Goal: Information Seeking & Learning: Check status

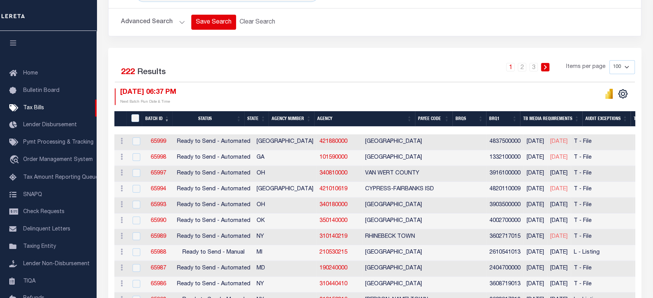
scroll to position [0, 672]
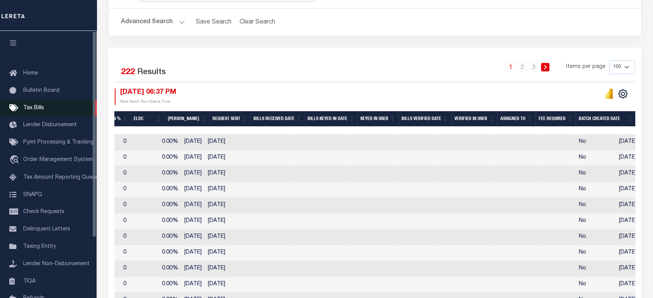
click at [37, 108] on span "Tax Bills" at bounding box center [33, 108] width 21 height 5
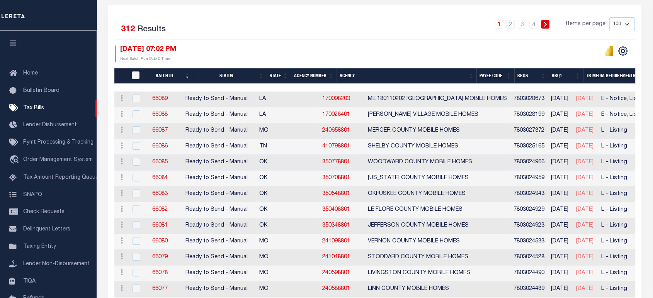
scroll to position [43, 0]
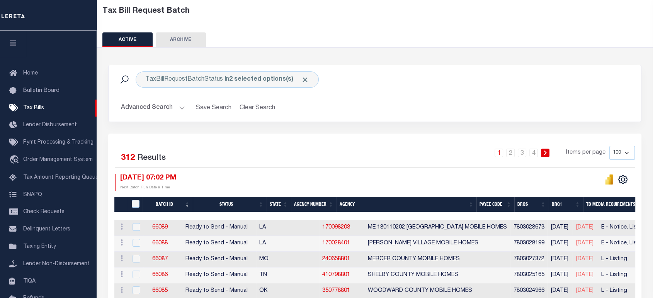
click at [153, 103] on button "Advanced Search" at bounding box center [153, 107] width 64 height 15
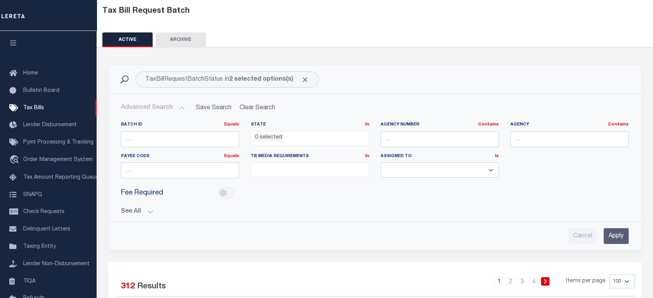
click at [140, 213] on button "See All" at bounding box center [375, 211] width 508 height 7
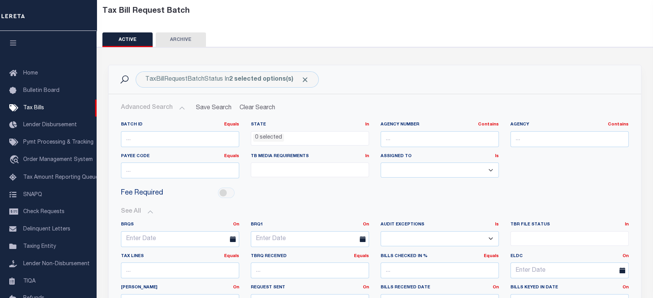
scroll to position [172, 0]
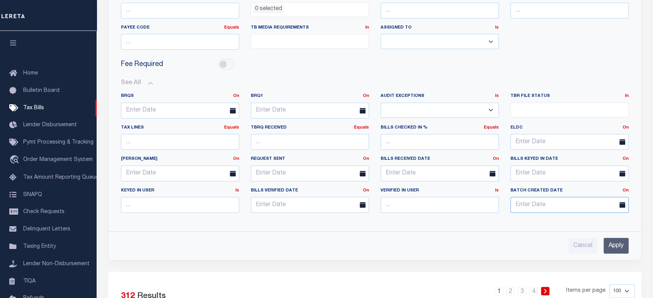
click at [533, 206] on input "text" at bounding box center [570, 205] width 118 height 16
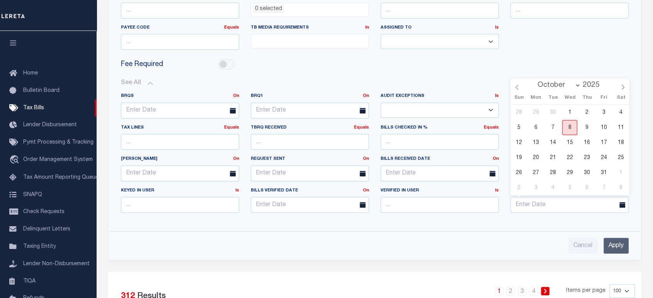
drag, startPoint x: 569, startPoint y: 129, endPoint x: 571, endPoint y: 143, distance: 14.9
click at [569, 129] on span "8" at bounding box center [569, 127] width 15 height 15
type input "10-08-2025"
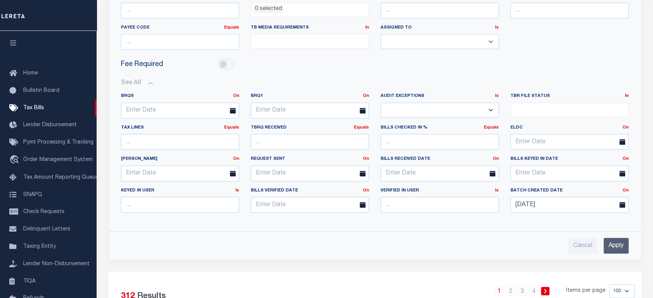
click at [612, 247] on input "Apply" at bounding box center [616, 246] width 25 height 16
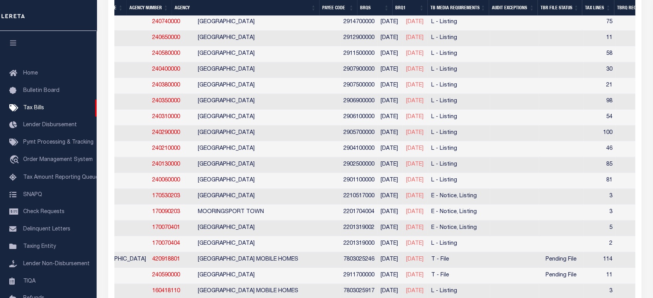
click at [475, 262] on td "T - File" at bounding box center [459, 260] width 62 height 16
checkbox input "true"
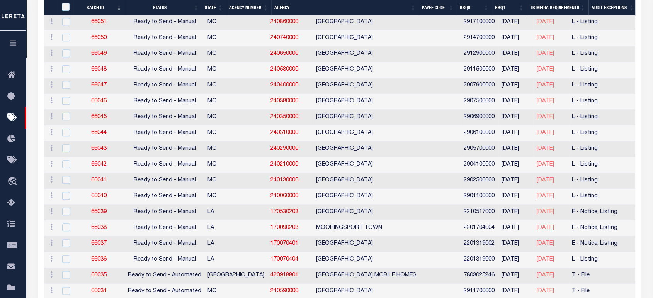
click at [569, 289] on td "T - File" at bounding box center [600, 292] width 62 height 16
checkbox input "true"
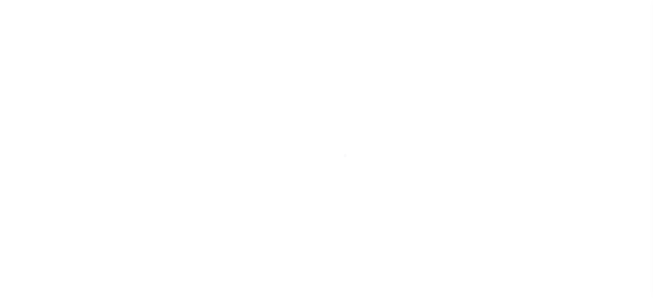
scroll to position [72, 0]
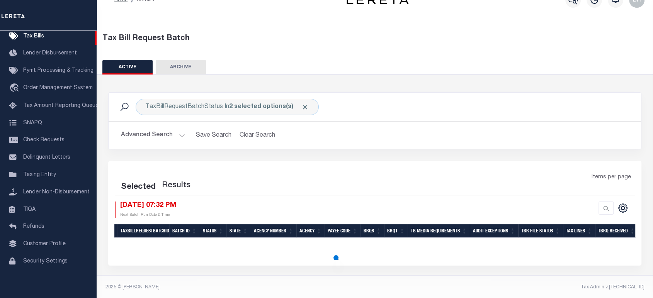
click at [160, 135] on button "Advanced Search" at bounding box center [153, 135] width 64 height 15
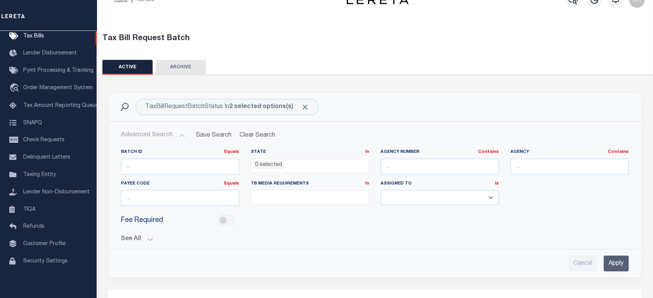
scroll to position [102, 0]
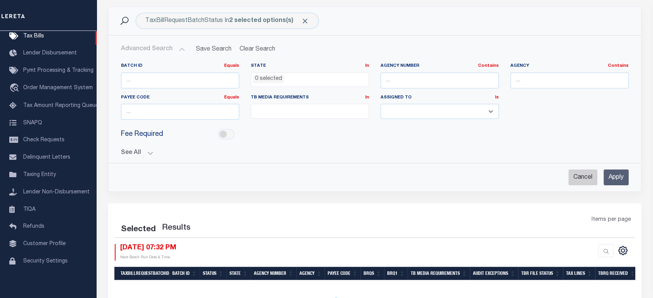
click at [582, 176] on input "Cancel" at bounding box center [583, 178] width 29 height 16
checkbox input "true"
select select
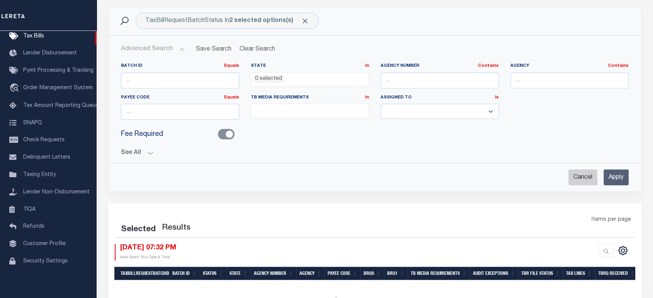
select select
checkbox input "false"
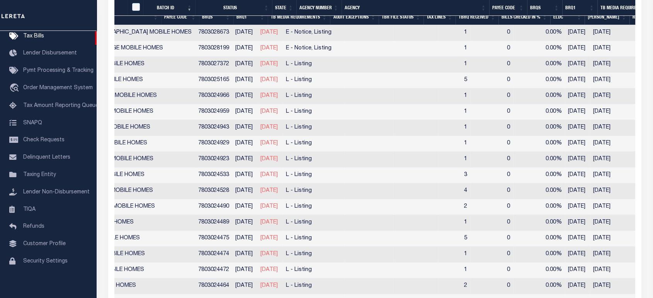
scroll to position [0, 0]
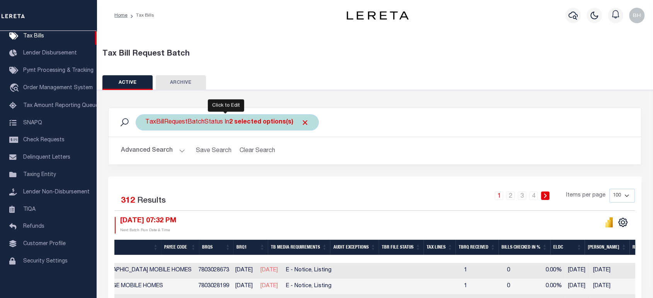
click at [208, 123] on div "TaxBillRequestBatchStatus In 2 selected options(s)" at bounding box center [227, 122] width 183 height 16
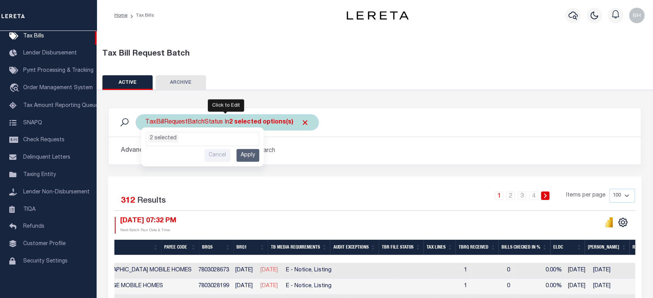
click at [185, 143] on span "2 selected" at bounding box center [203, 139] width 114 height 14
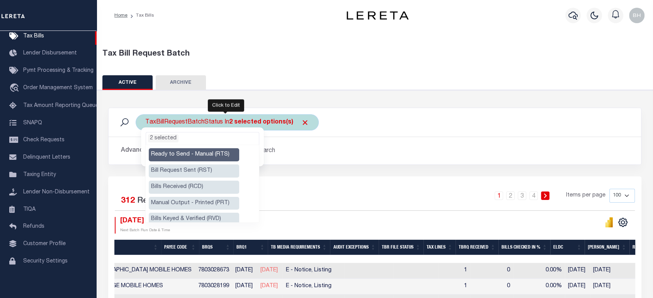
click at [233, 136] on ul "2 selected" at bounding box center [202, 138] width 113 height 10
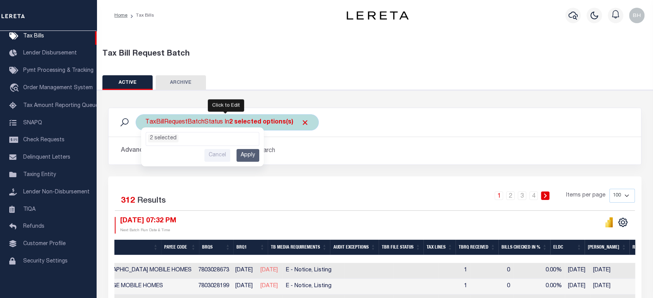
click at [249, 156] on input "Apply" at bounding box center [248, 155] width 23 height 13
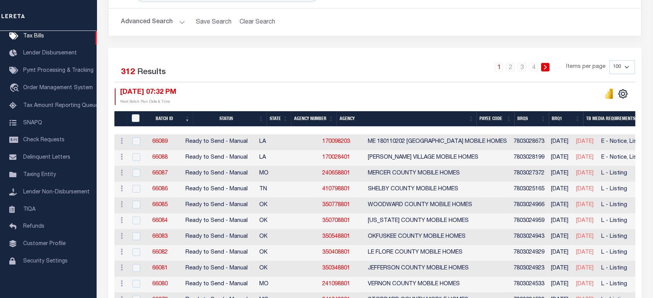
click at [160, 21] on button "Advanced Search" at bounding box center [153, 22] width 64 height 15
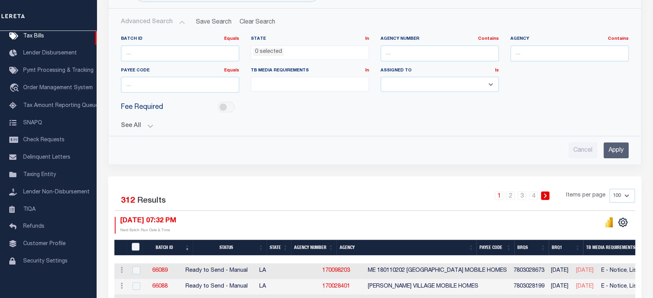
click at [278, 85] on ul at bounding box center [309, 82] width 117 height 10
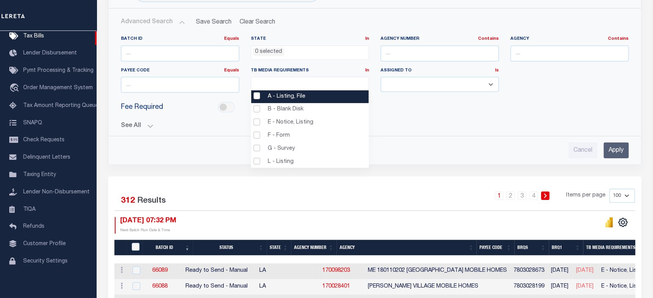
click at [259, 98] on li "A - Listing, File" at bounding box center [309, 96] width 117 height 13
select select "16"
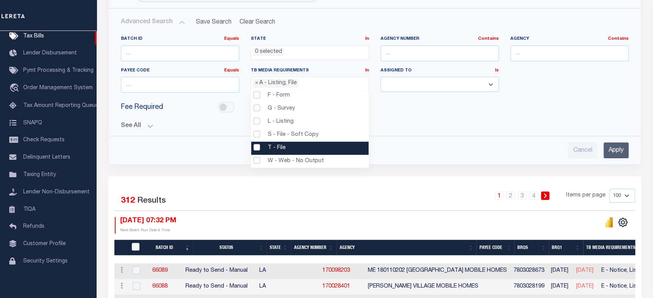
click at [255, 147] on li "T - File" at bounding box center [309, 148] width 117 height 13
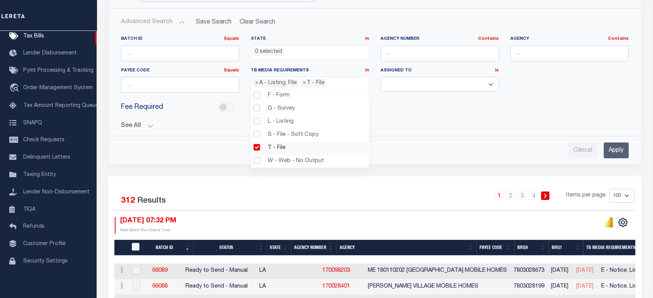
click at [617, 148] on input "Apply" at bounding box center [616, 151] width 25 height 16
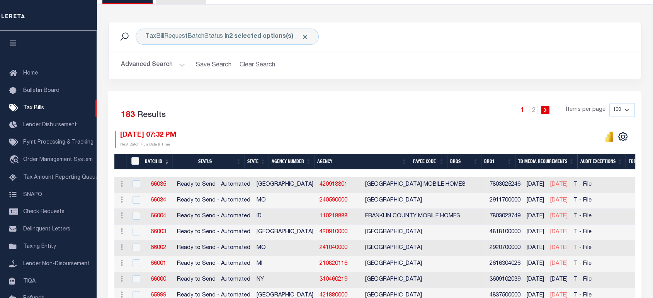
scroll to position [43, 0]
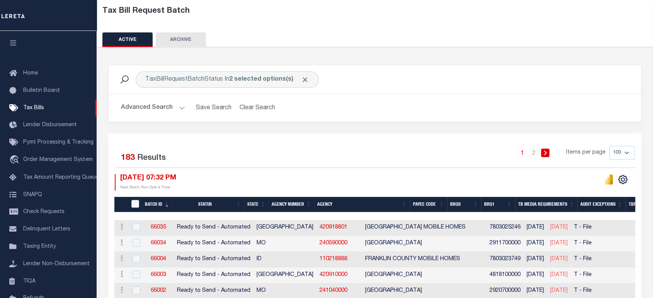
click at [148, 109] on button "Advanced Search" at bounding box center [153, 107] width 64 height 15
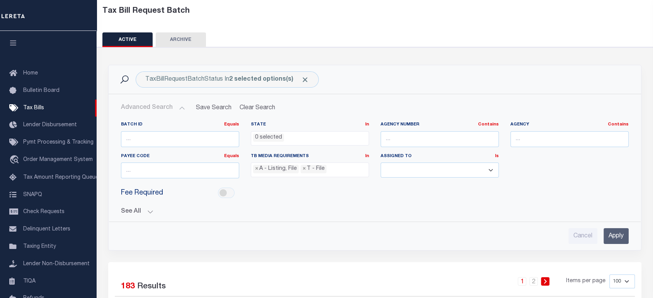
click at [346, 168] on ul "× A - Listing, File × T - File" at bounding box center [309, 168] width 117 height 10
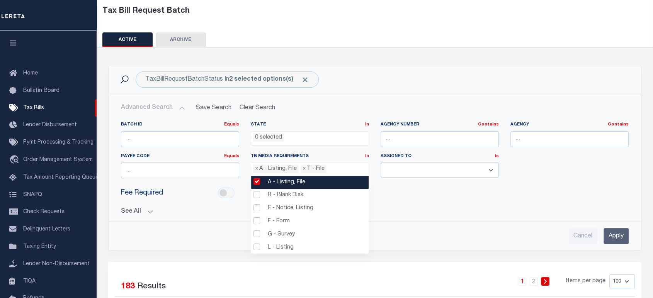
drag, startPoint x: 258, startPoint y: 180, endPoint x: 263, endPoint y: 185, distance: 7.1
click at [258, 180] on li "A - Listing, File" at bounding box center [309, 182] width 117 height 13
select select "22"
click at [257, 172] on span "×" at bounding box center [256, 169] width 3 height 9
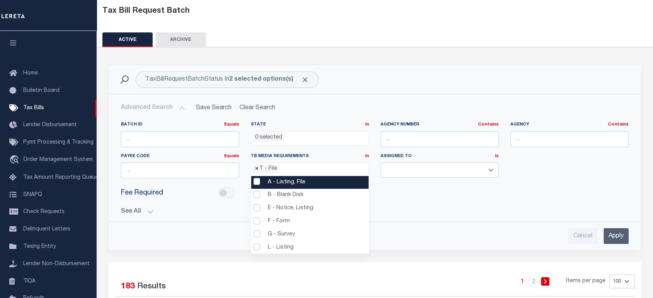
select select
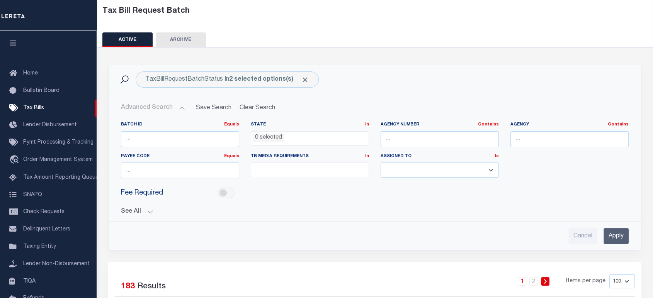
drag, startPoint x: 623, startPoint y: 238, endPoint x: 442, endPoint y: 218, distance: 181.9
click at [623, 238] on input "Apply" at bounding box center [616, 236] width 25 height 16
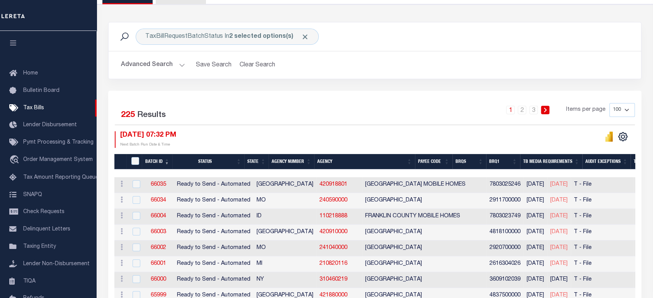
scroll to position [129, 0]
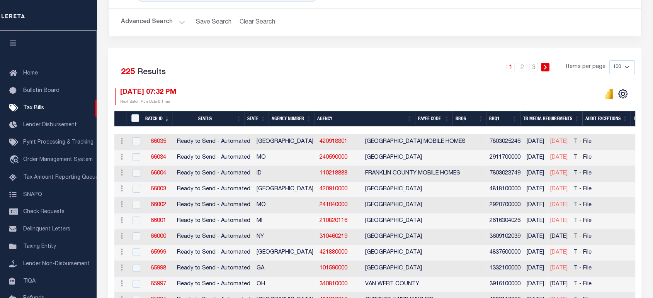
click at [155, 19] on button "Advanced Search" at bounding box center [153, 22] width 64 height 15
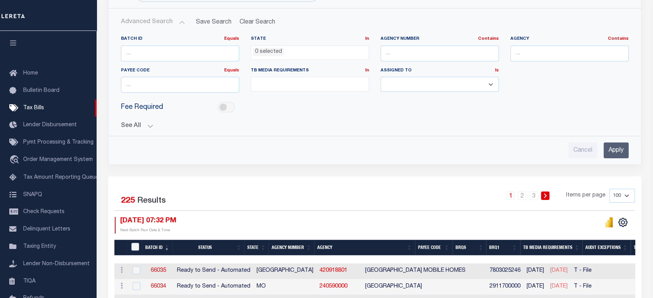
click at [276, 77] on ul at bounding box center [309, 82] width 117 height 10
drag, startPoint x: 615, startPoint y: 147, endPoint x: 538, endPoint y: 137, distance: 77.6
click at [614, 147] on input "Apply" at bounding box center [616, 151] width 25 height 16
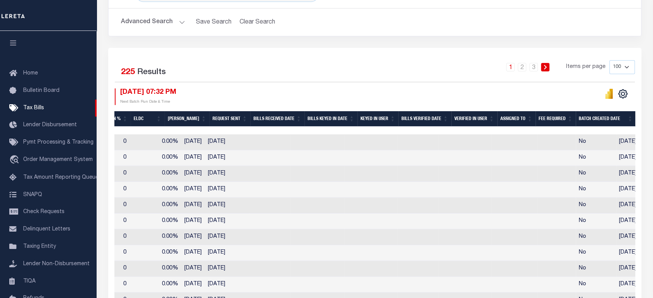
scroll to position [0, 147]
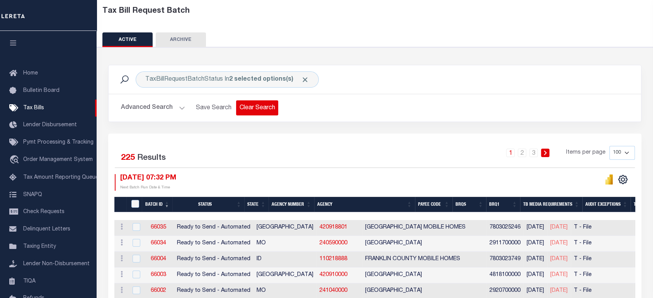
click at [253, 109] on button "Clear Search" at bounding box center [257, 107] width 42 height 15
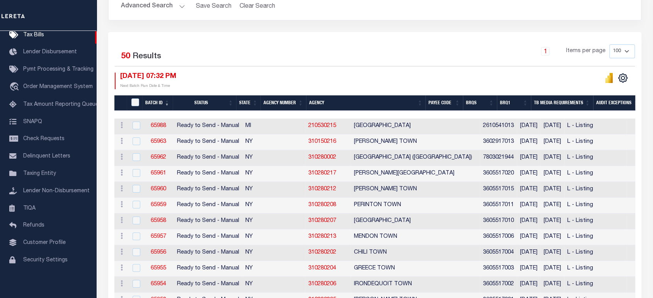
scroll to position [59, 0]
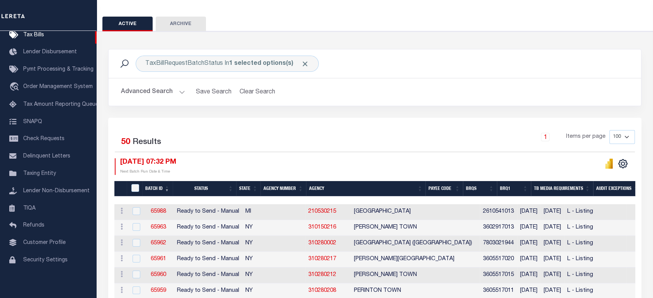
click at [157, 188] on th "Batch ID" at bounding box center [157, 189] width 31 height 16
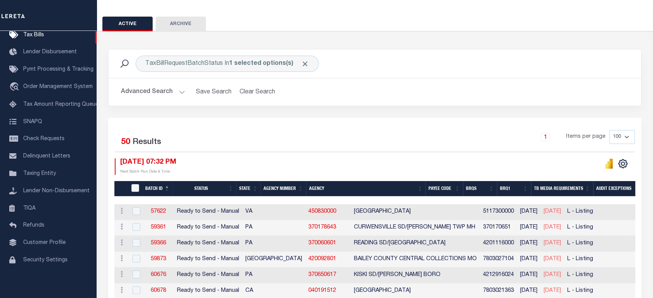
click at [152, 187] on th "Batch ID" at bounding box center [157, 189] width 31 height 16
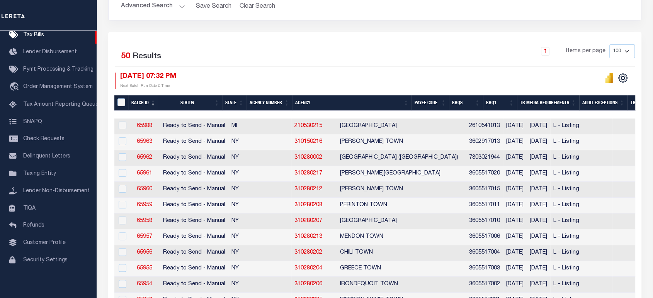
scroll to position [0, 0]
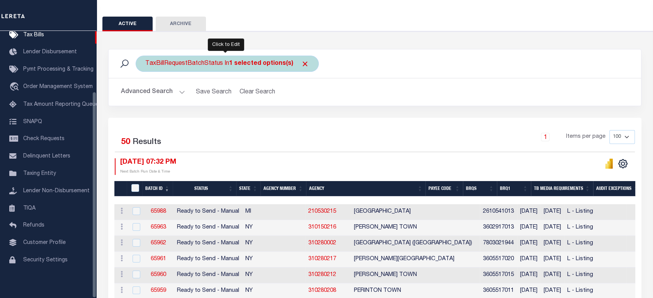
click at [199, 68] on div "TaxBillRequestBatchStatus In 1 selected options(s)" at bounding box center [227, 64] width 183 height 16
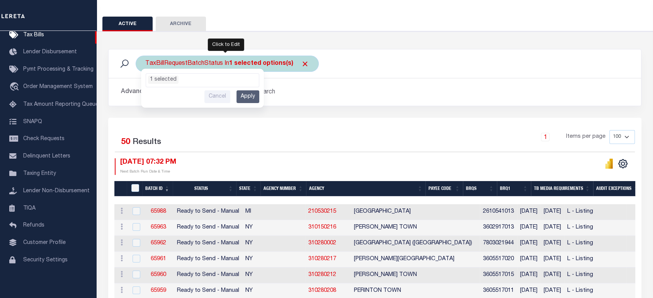
click at [175, 83] on li "1 selected" at bounding box center [163, 80] width 31 height 8
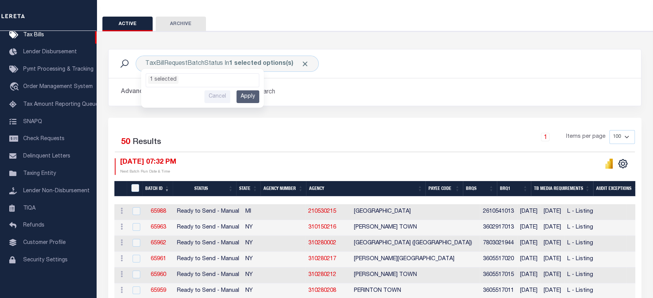
drag, startPoint x: 322, startPoint y: 130, endPoint x: 184, endPoint y: 109, distance: 139.7
click at [321, 130] on div "1 Items per page 100 200 500 1000" at bounding box center [441, 140] width 387 height 20
click at [141, 89] on button "Advanced Search" at bounding box center [153, 92] width 64 height 15
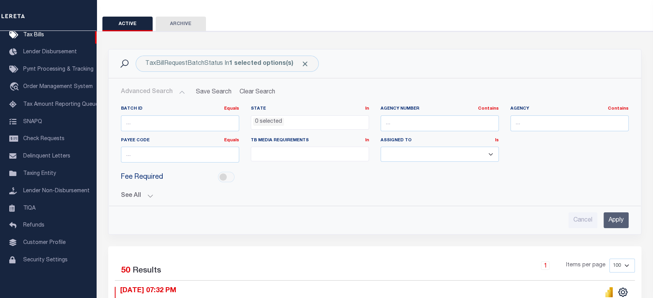
click at [395, 155] on select "[PERSON_NAME] [PERSON_NAME] [PERSON_NAME] [PERSON_NAME] [PERSON_NAME] [PERSON_N…" at bounding box center [440, 154] width 118 height 15
click at [145, 196] on button "See All" at bounding box center [375, 195] width 508 height 7
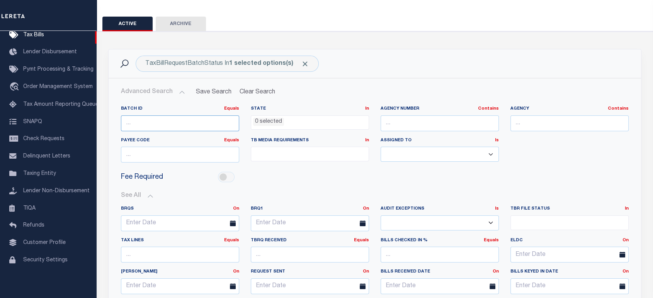
click at [160, 124] on input "number" at bounding box center [180, 124] width 118 height 16
paste input "66016"
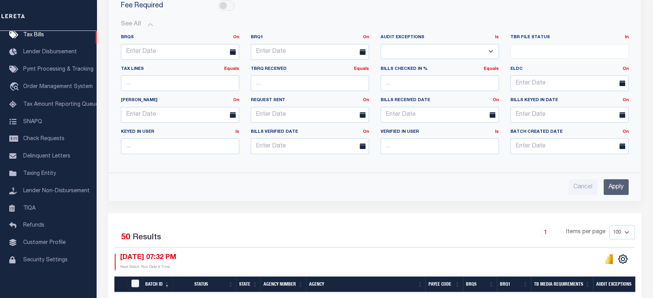
type input "66016"
click at [611, 183] on input "Apply" at bounding box center [616, 187] width 25 height 16
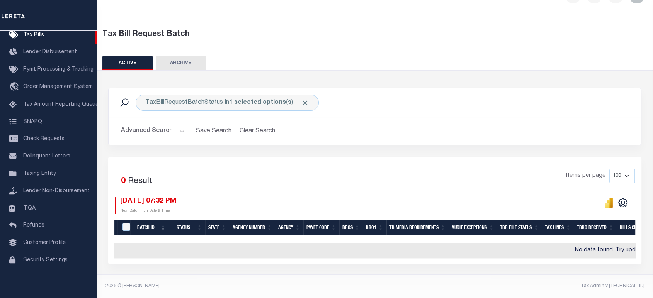
scroll to position [24, 0]
click at [244, 126] on button "Clear Search" at bounding box center [257, 131] width 42 height 15
select select
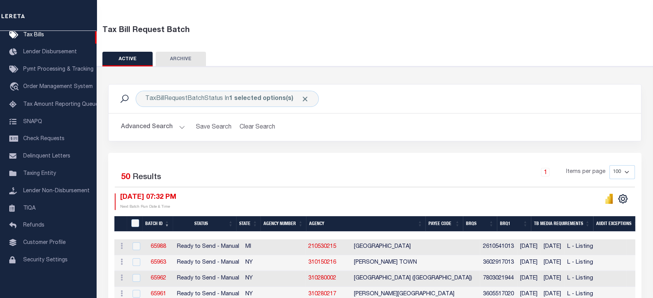
click at [160, 125] on button "Advanced Search" at bounding box center [153, 127] width 64 height 15
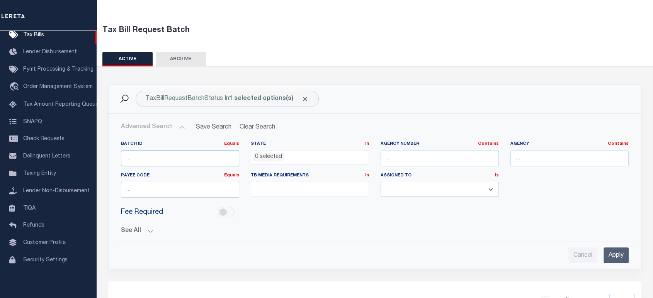
click at [187, 155] on input "number" at bounding box center [180, 159] width 118 height 16
paste input "66016"
click at [612, 256] on input "Apply" at bounding box center [616, 256] width 25 height 16
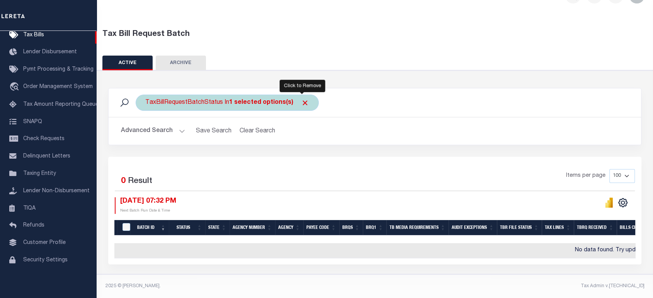
click at [302, 99] on span "Click to Remove" at bounding box center [305, 103] width 8 height 8
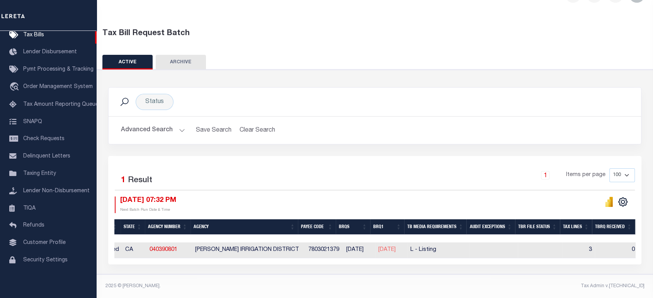
scroll to position [0, 135]
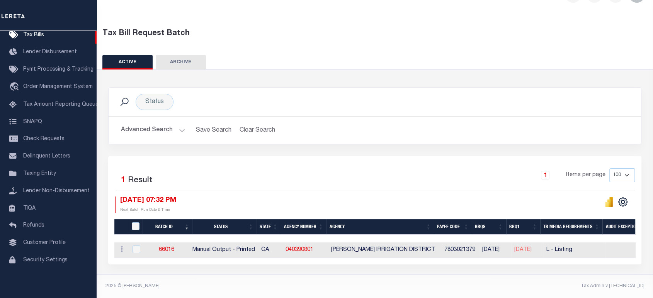
drag, startPoint x: 148, startPoint y: 127, endPoint x: 160, endPoint y: 138, distance: 15.9
click at [148, 127] on button "Advanced Search" at bounding box center [153, 130] width 64 height 15
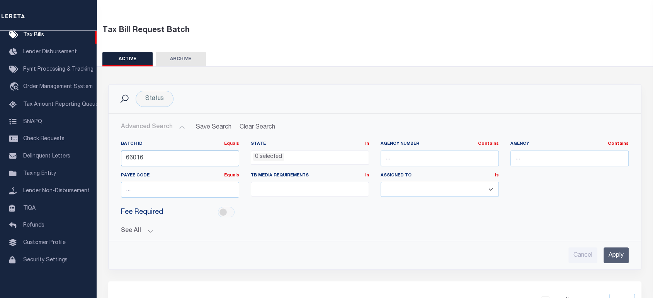
drag, startPoint x: 139, startPoint y: 157, endPoint x: 178, endPoint y: 162, distance: 39.0
click at [176, 160] on input "66016" at bounding box center [180, 159] width 118 height 16
type input "66017"
drag, startPoint x: 609, startPoint y: 253, endPoint x: 603, endPoint y: 247, distance: 8.7
click at [610, 253] on input "Apply" at bounding box center [616, 256] width 25 height 16
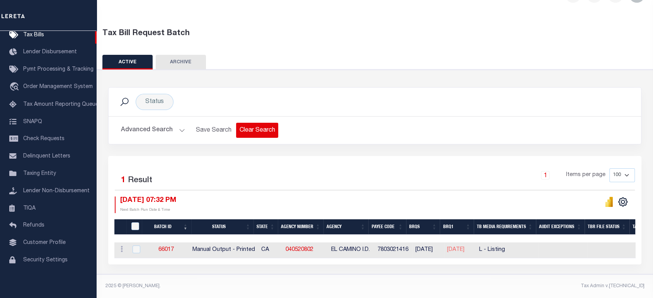
click at [250, 124] on button "Clear Search" at bounding box center [257, 130] width 42 height 15
select select
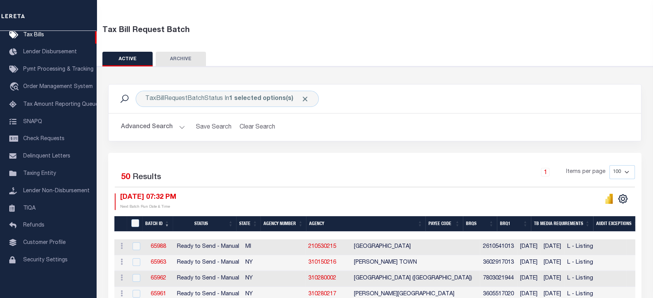
click at [158, 128] on button "Advanced Search" at bounding box center [153, 127] width 64 height 15
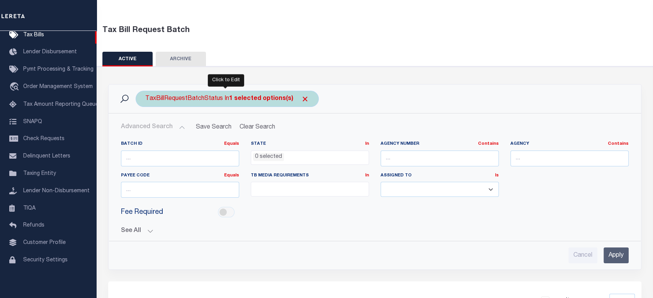
click at [180, 101] on div "TaxBillRequestBatchStatus In 1 selected options(s)" at bounding box center [227, 99] width 183 height 16
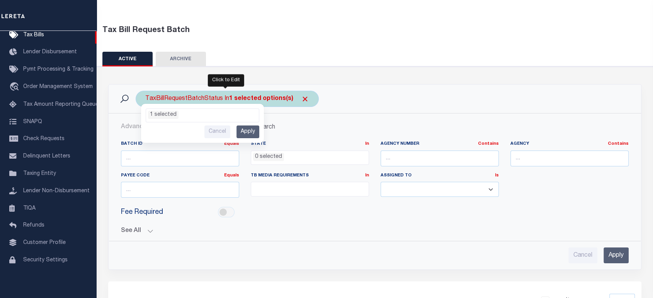
click at [198, 111] on ul "1 selected" at bounding box center [202, 114] width 113 height 10
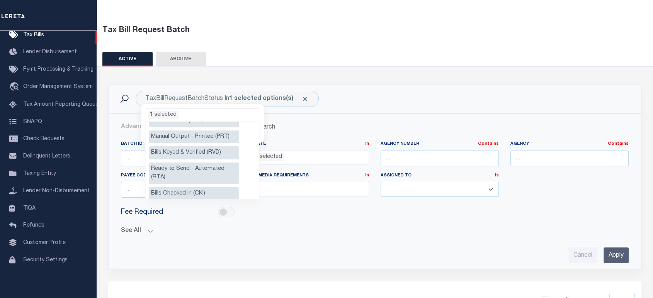
click at [191, 171] on li "Ready to Send - Automated (RTA)" at bounding box center [194, 174] width 90 height 22
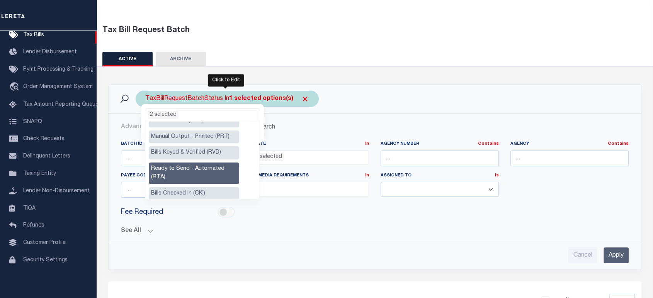
click at [231, 112] on ul "2 selected" at bounding box center [202, 114] width 113 height 10
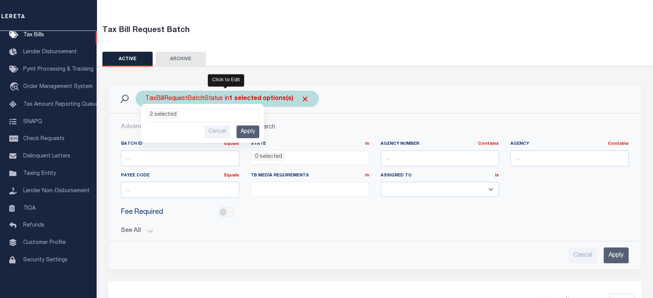
click at [252, 129] on input "Apply" at bounding box center [248, 132] width 23 height 13
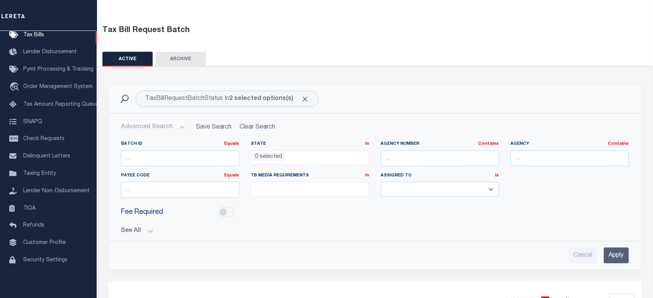
drag, startPoint x: 611, startPoint y: 251, endPoint x: 397, endPoint y: 172, distance: 228.4
click at [610, 251] on input "Apply" at bounding box center [616, 256] width 25 height 16
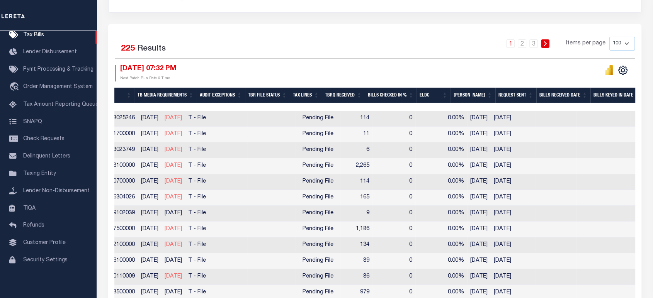
scroll to position [0, 381]
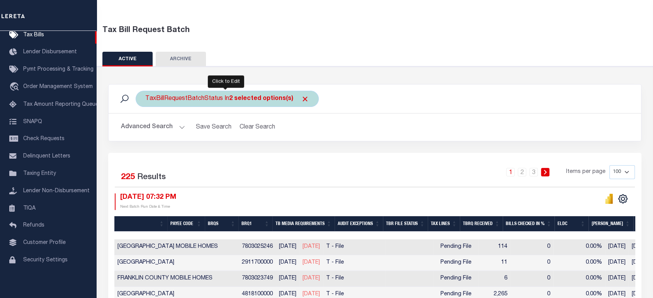
click at [240, 99] on b "2 selected options(s)" at bounding box center [261, 99] width 64 height 6
click at [252, 133] on input "Apply" at bounding box center [248, 132] width 23 height 13
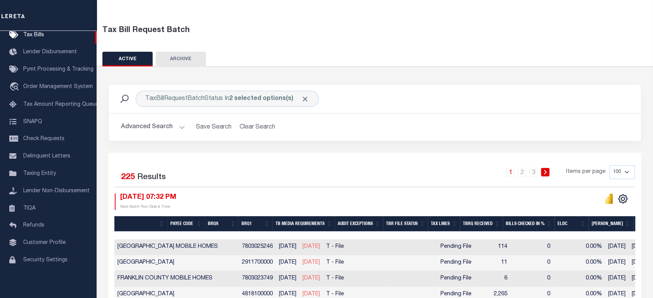
scroll to position [0, 0]
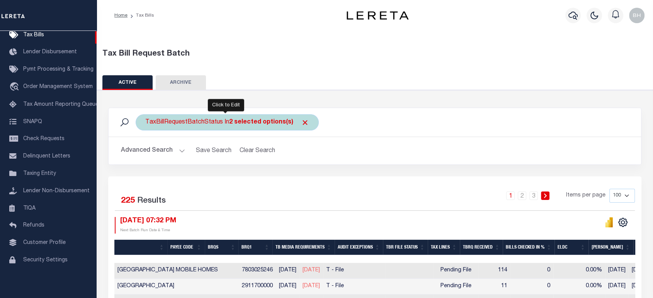
click at [211, 129] on div "TaxBillRequestBatchStatus In 2 selected options(s)" at bounding box center [227, 122] width 183 height 16
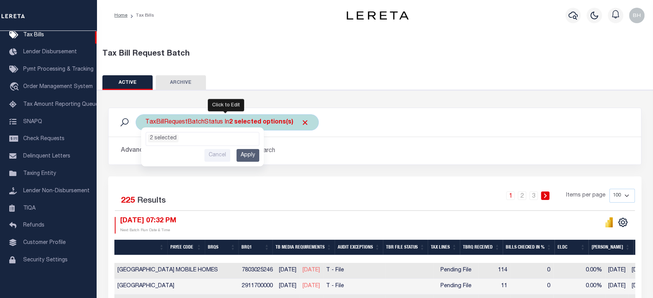
scroll to position [34, 0]
click at [248, 154] on input "Apply" at bounding box center [248, 155] width 23 height 13
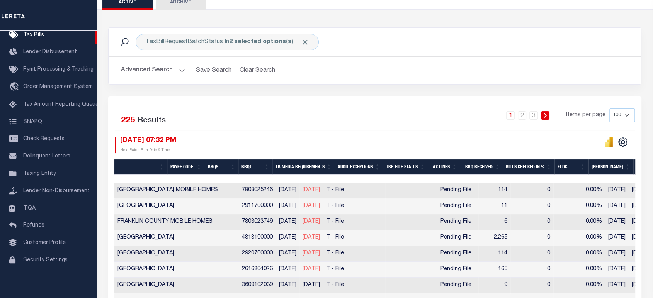
scroll to position [0, 0]
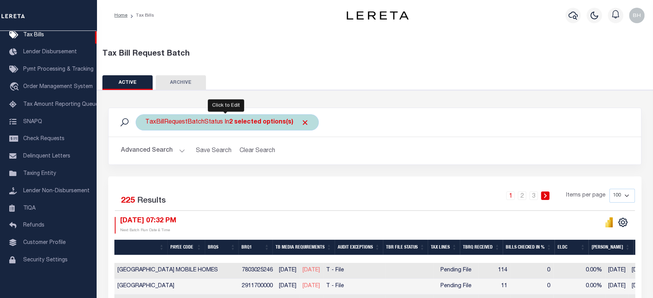
click at [218, 125] on div "TaxBillRequestBatchStatus In 2 selected options(s)" at bounding box center [227, 122] width 183 height 16
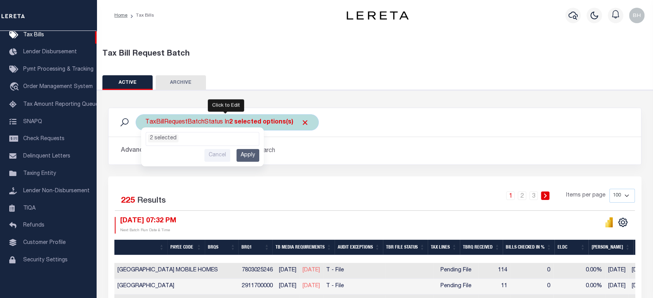
scroll to position [34, 0]
click at [242, 154] on input "Apply" at bounding box center [248, 155] width 23 height 13
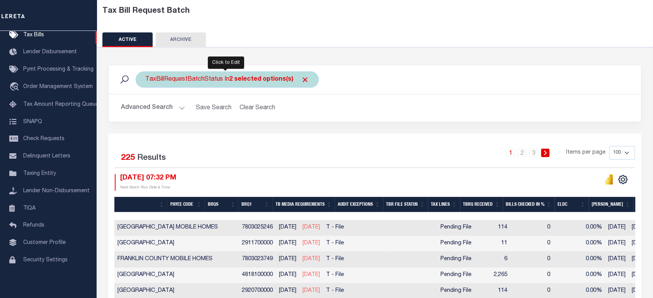
scroll to position [0, 0]
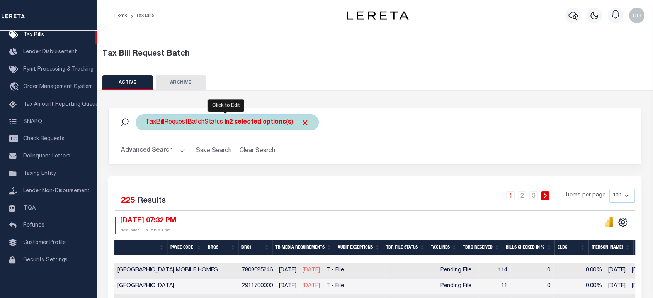
click at [259, 126] on div "TaxBillRequestBatchStatus In 2 selected options(s)" at bounding box center [227, 122] width 183 height 16
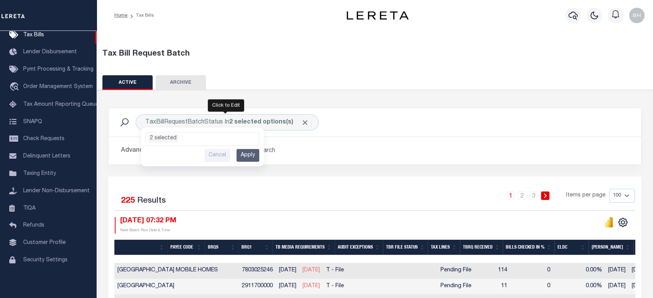
scroll to position [34, 0]
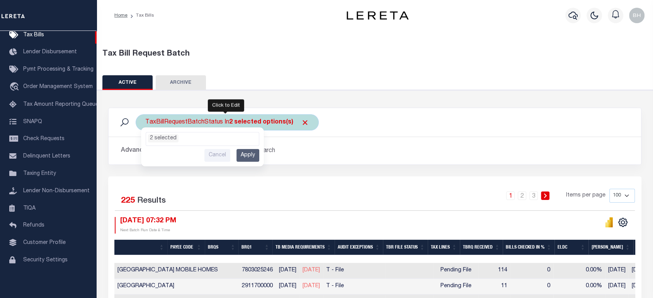
click at [249, 155] on input "Apply" at bounding box center [248, 155] width 23 height 13
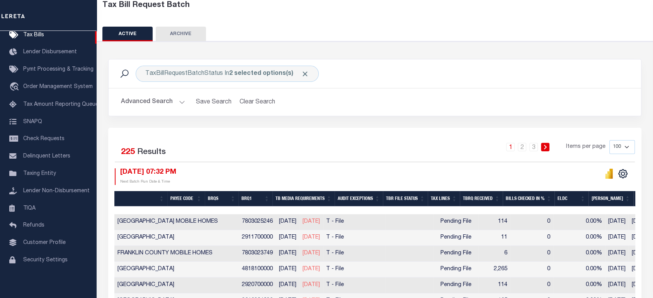
scroll to position [0, 0]
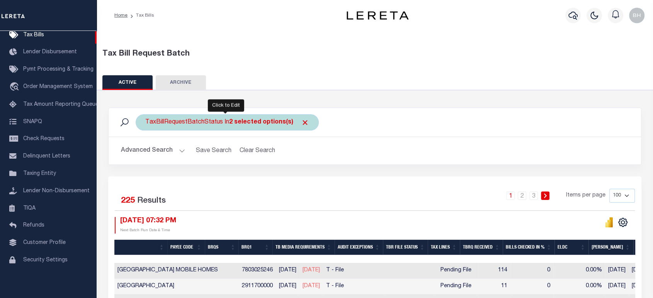
click at [209, 125] on div "TaxBillRequestBatchStatus In 2 selected options(s)" at bounding box center [227, 122] width 183 height 16
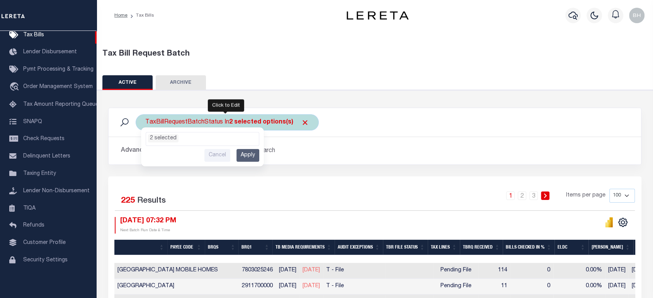
scroll to position [34, 0]
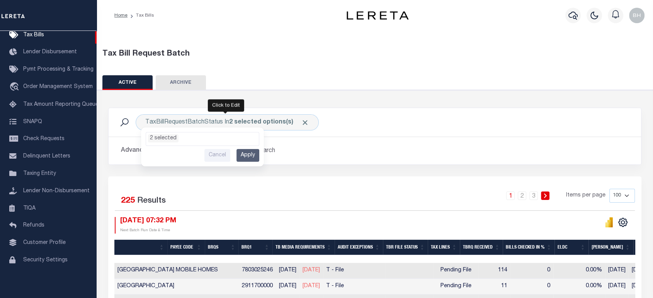
click at [248, 153] on input "Apply" at bounding box center [248, 155] width 23 height 13
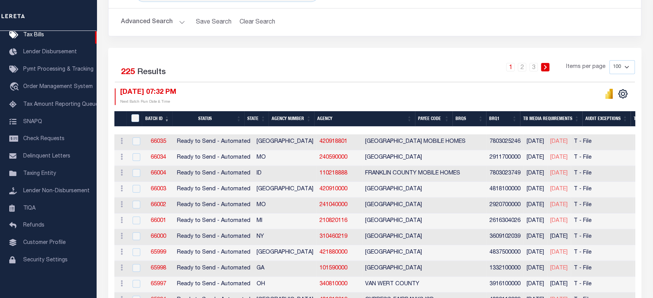
scroll to position [86, 0]
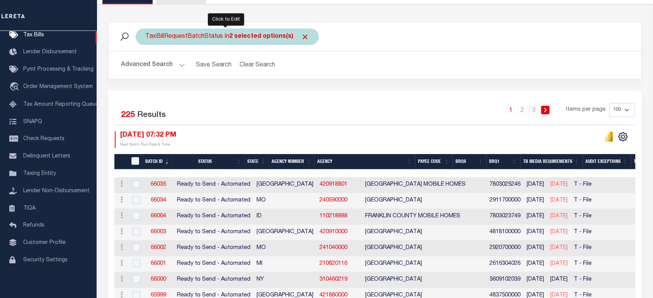
click at [260, 39] on b "2 selected options(s)" at bounding box center [261, 37] width 64 height 6
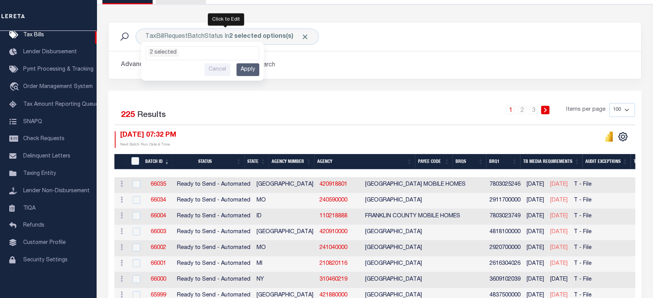
scroll to position [34, 0]
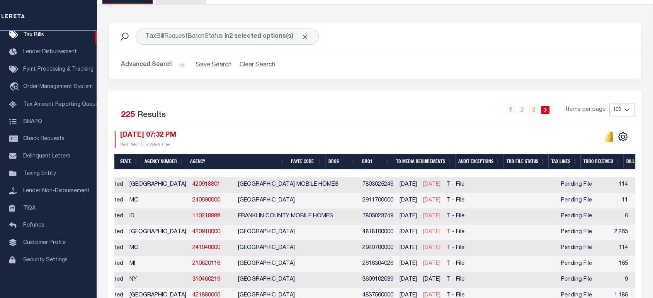
scroll to position [0, 145]
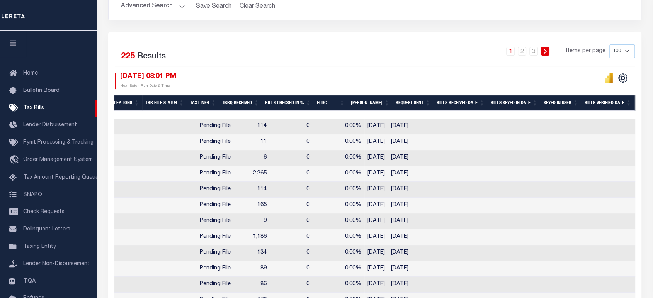
scroll to position [0, 568]
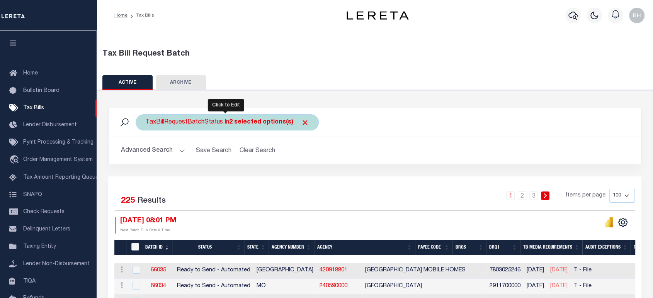
click at [213, 123] on div "TaxBillRequestBatchStatus In 2 selected options(s)" at bounding box center [227, 122] width 183 height 16
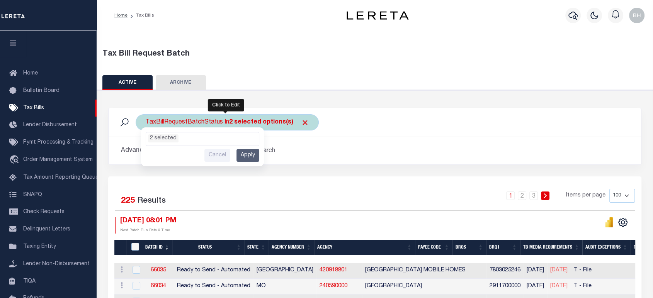
scroll to position [34, 0]
click at [241, 157] on input "Apply" at bounding box center [248, 155] width 23 height 13
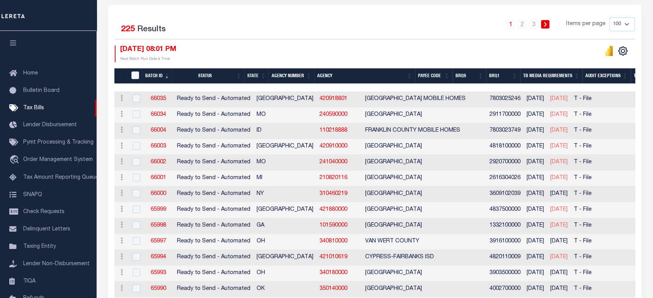
scroll to position [43, 0]
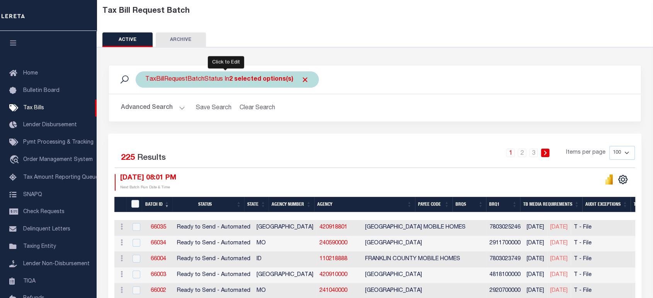
click at [180, 81] on div "TaxBillRequestBatchStatus In 2 selected options(s)" at bounding box center [227, 80] width 183 height 16
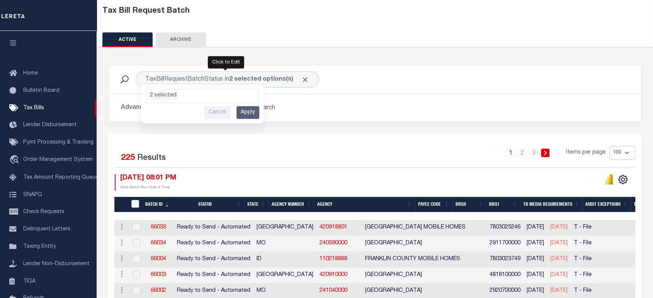
drag, startPoint x: 242, startPoint y: 112, endPoint x: 271, endPoint y: 135, distance: 38.0
click at [243, 112] on input "Apply" at bounding box center [248, 112] width 23 height 13
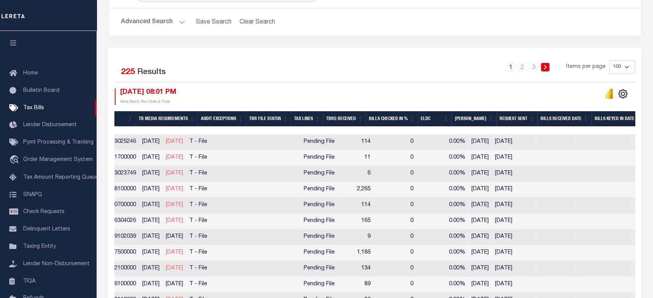
scroll to position [0, 0]
